Goal: Check status: Check status

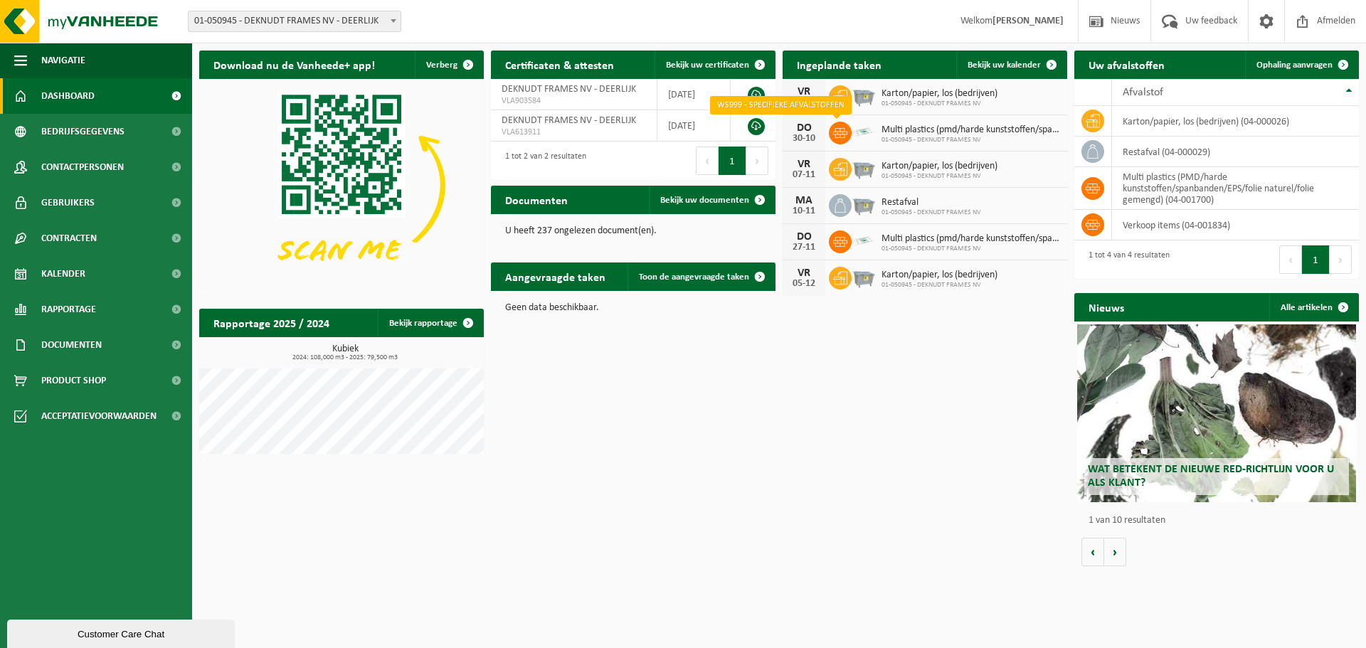
click at [842, 130] on icon at bounding box center [840, 133] width 14 height 14
click at [854, 132] on img at bounding box center [864, 132] width 24 height 24
click at [837, 127] on icon at bounding box center [840, 133] width 14 height 14
click at [836, 126] on icon at bounding box center [840, 133] width 14 height 14
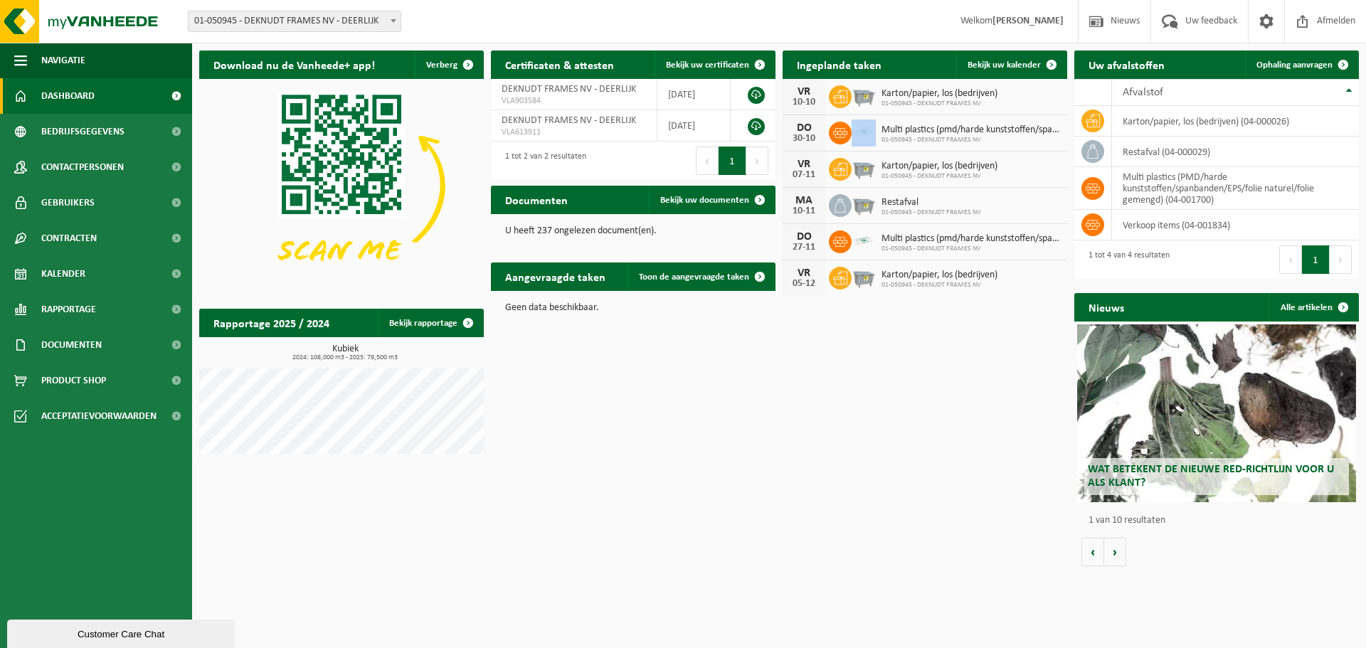
click at [836, 126] on icon at bounding box center [840, 133] width 14 height 14
click at [1120, 185] on td "multi plastics (PMD/harde kunststoffen/spanbanden/EPS/folie naturel/folie gemen…" at bounding box center [1235, 188] width 247 height 43
click at [177, 277] on span at bounding box center [176, 274] width 32 height 36
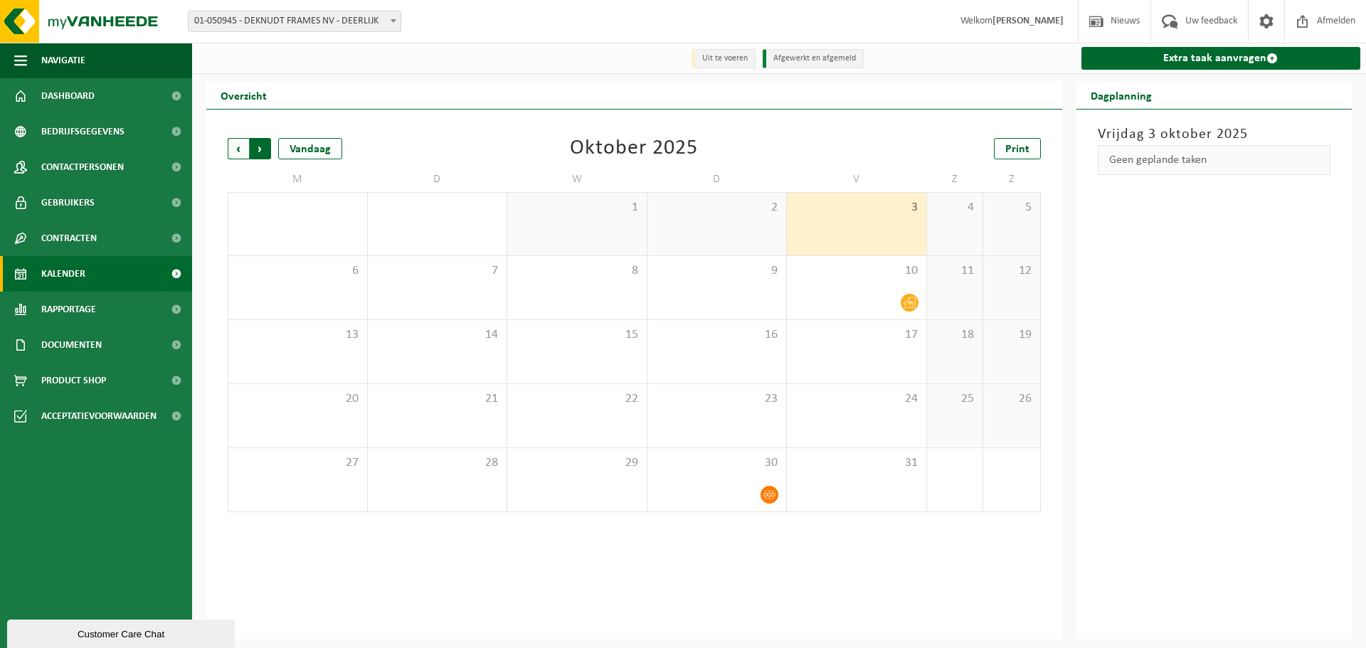
click at [238, 153] on span "Vorige" at bounding box center [238, 148] width 21 height 21
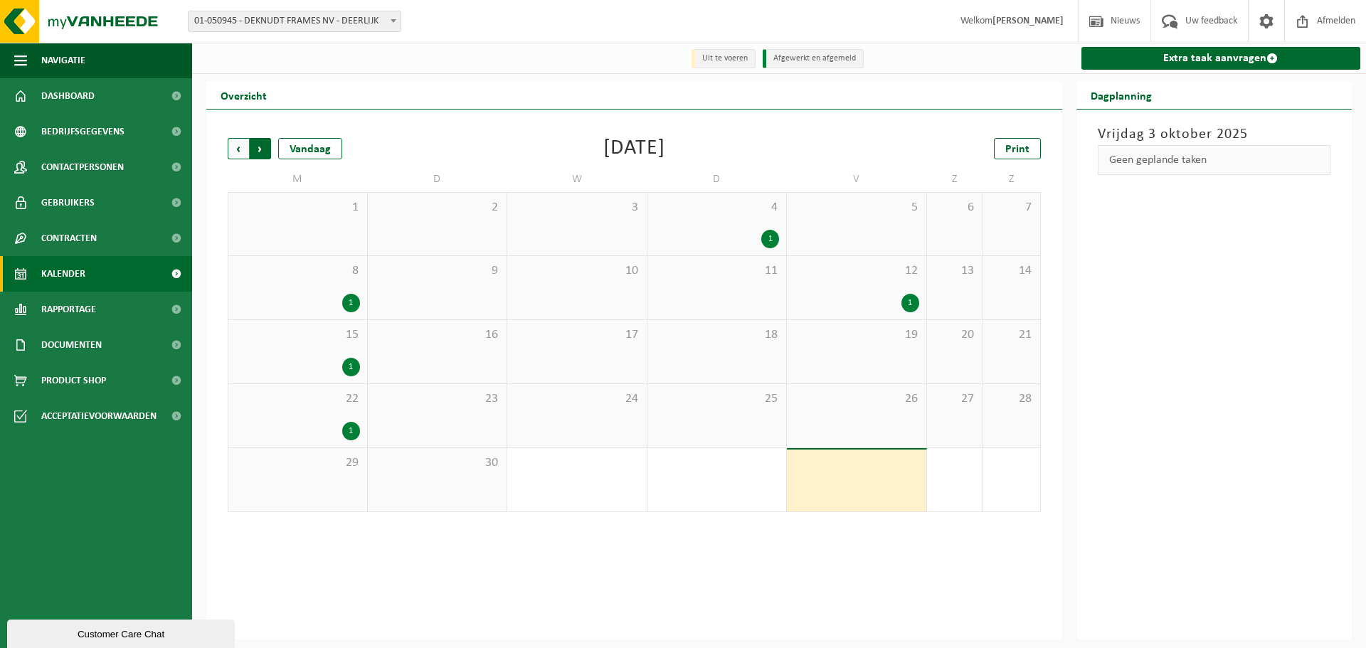
click at [234, 153] on span "Vorige" at bounding box center [238, 148] width 21 height 21
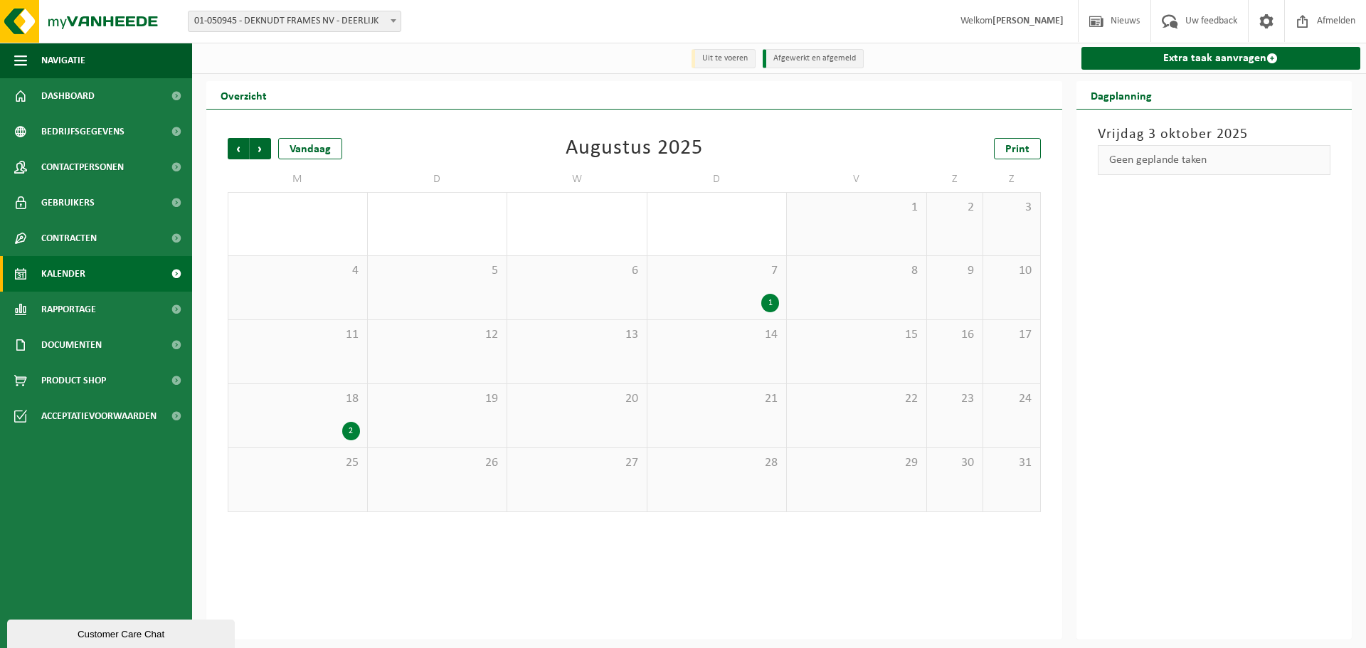
click at [234, 153] on span "Vorige" at bounding box center [238, 148] width 21 height 21
click at [257, 154] on span "Volgende" at bounding box center [260, 148] width 21 height 21
click at [256, 154] on span "Volgende" at bounding box center [260, 148] width 21 height 21
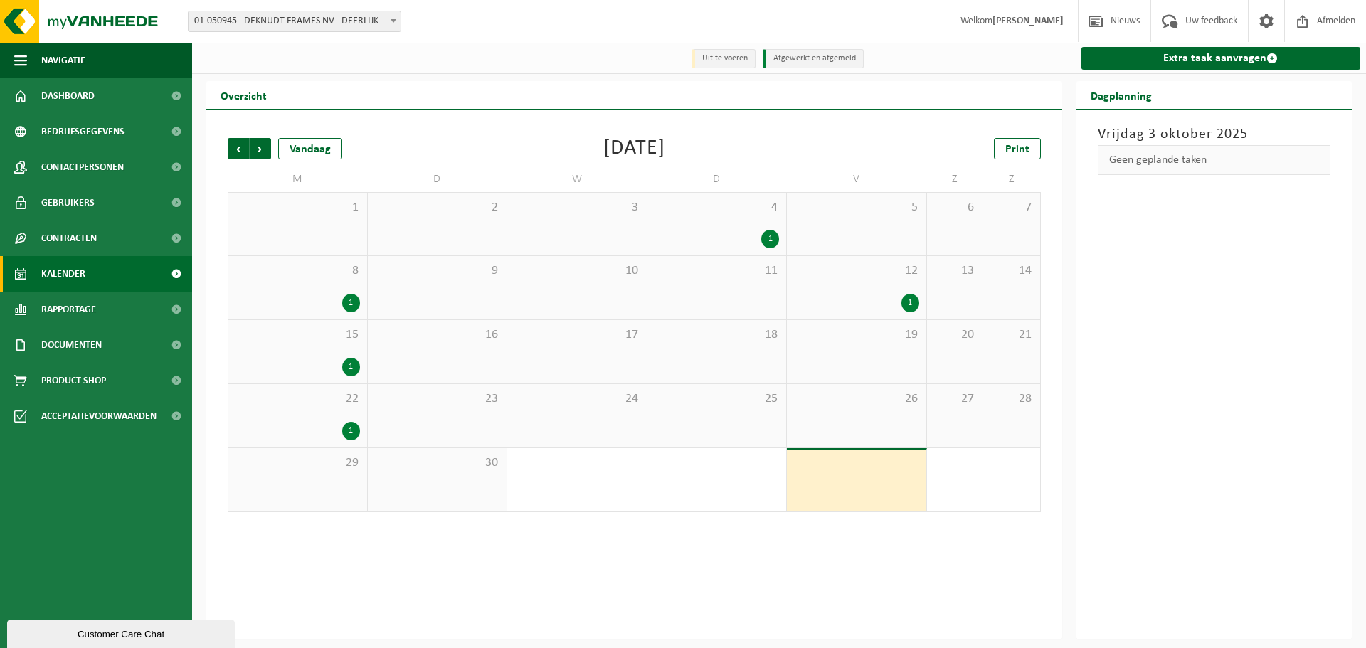
click at [255, 153] on span "Volgende" at bounding box center [260, 148] width 21 height 21
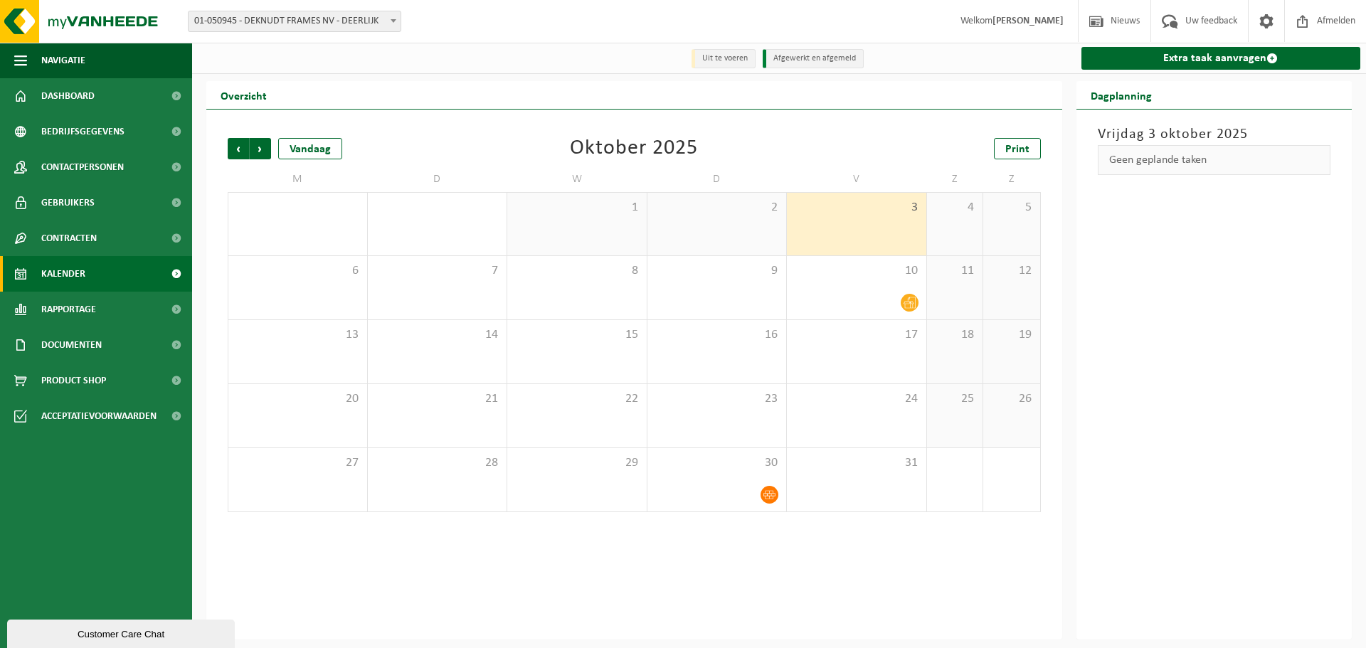
click at [255, 152] on span "Volgende" at bounding box center [260, 148] width 21 height 21
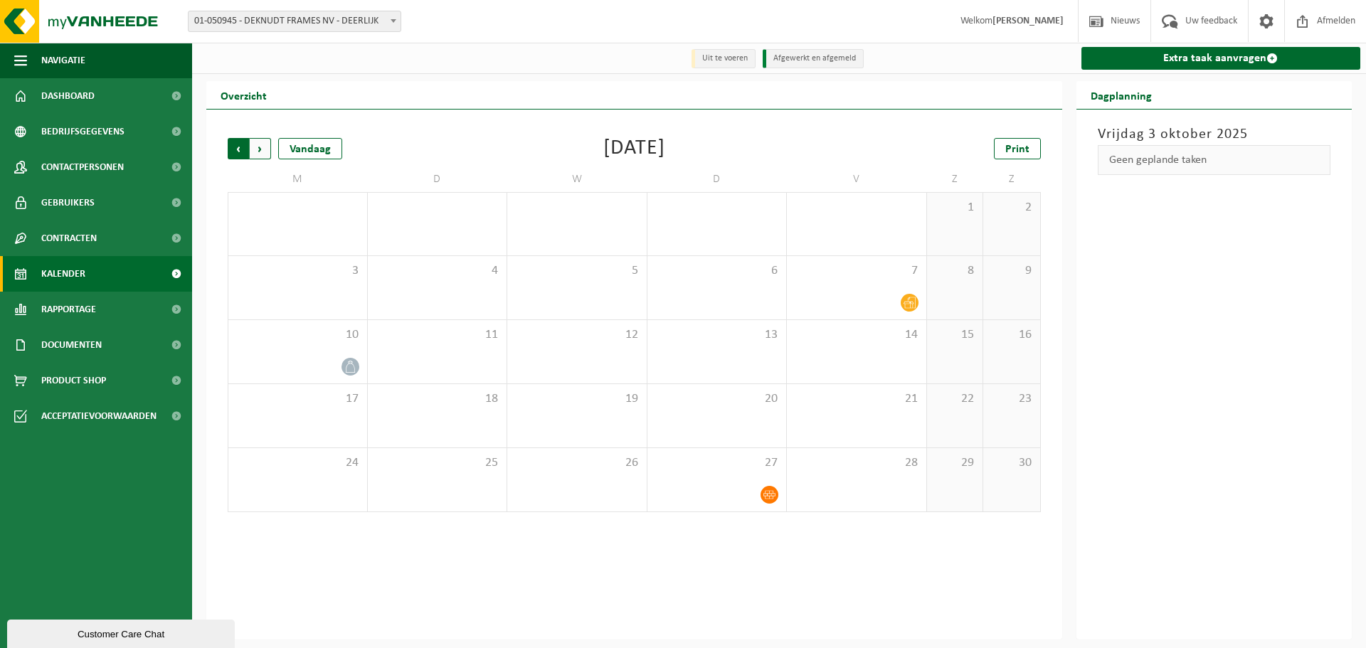
click at [260, 151] on span "Volgende" at bounding box center [260, 148] width 21 height 21
click at [258, 151] on span "Volgende" at bounding box center [260, 148] width 21 height 21
click at [242, 150] on span "Vorige" at bounding box center [238, 148] width 21 height 21
